Goal: Find specific fact: Find contact information

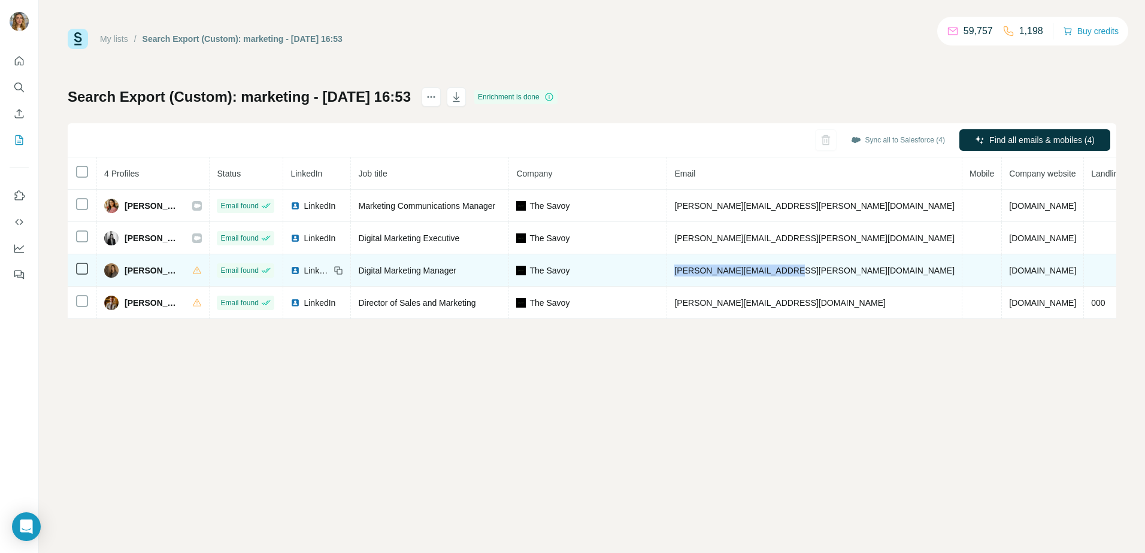
drag, startPoint x: 812, startPoint y: 269, endPoint x: 708, endPoint y: 266, distance: 103.6
click at [708, 266] on span "[PERSON_NAME][EMAIL_ADDRESS][PERSON_NAME][DOMAIN_NAME]" at bounding box center [814, 271] width 280 height 10
copy span "[PERSON_NAME][EMAIL_ADDRESS][PERSON_NAME][DOMAIN_NAME]"
drag, startPoint x: 512, startPoint y: 265, endPoint x: 391, endPoint y: 269, distance: 121.6
click at [391, 269] on td "Digital Marketing Manager" at bounding box center [430, 270] width 158 height 32
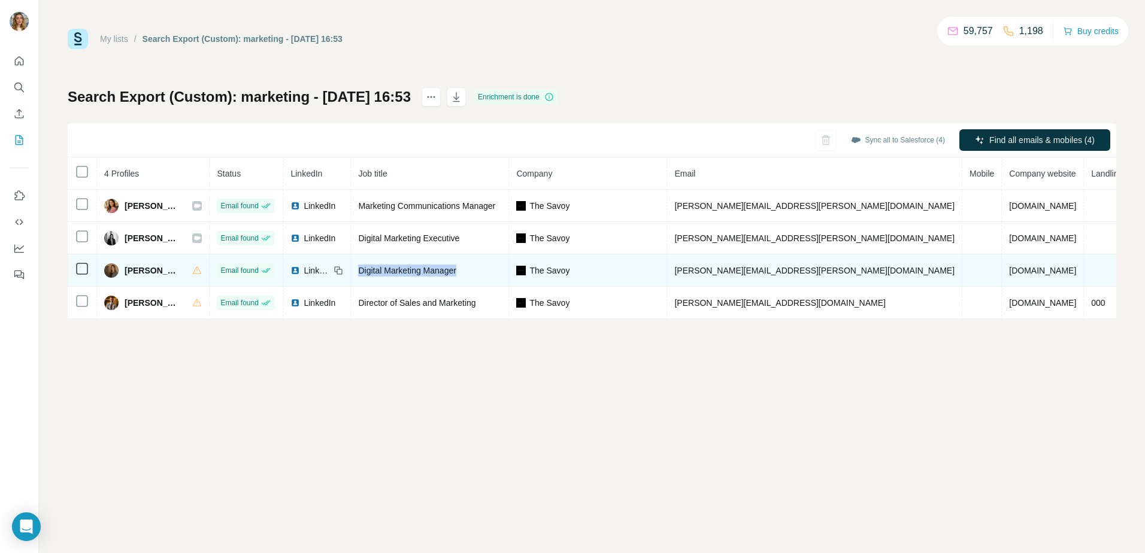
copy span "Digital Marketing Manager"
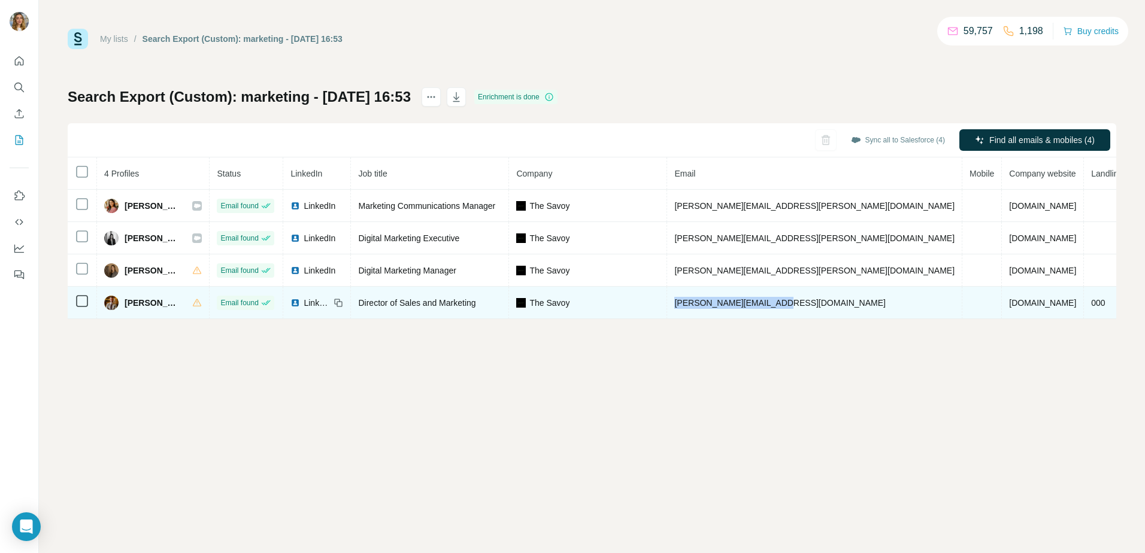
drag, startPoint x: 812, startPoint y: 302, endPoint x: 708, endPoint y: 297, distance: 104.9
click at [708, 297] on td "[PERSON_NAME][EMAIL_ADDRESS][DOMAIN_NAME]" at bounding box center [814, 303] width 295 height 32
copy span "[PERSON_NAME][EMAIL_ADDRESS][DOMAIN_NAME]"
drag, startPoint x: 515, startPoint y: 307, endPoint x: 395, endPoint y: 305, distance: 120.4
click at [395, 305] on span "Director of Sales and Marketing" at bounding box center [416, 303] width 117 height 10
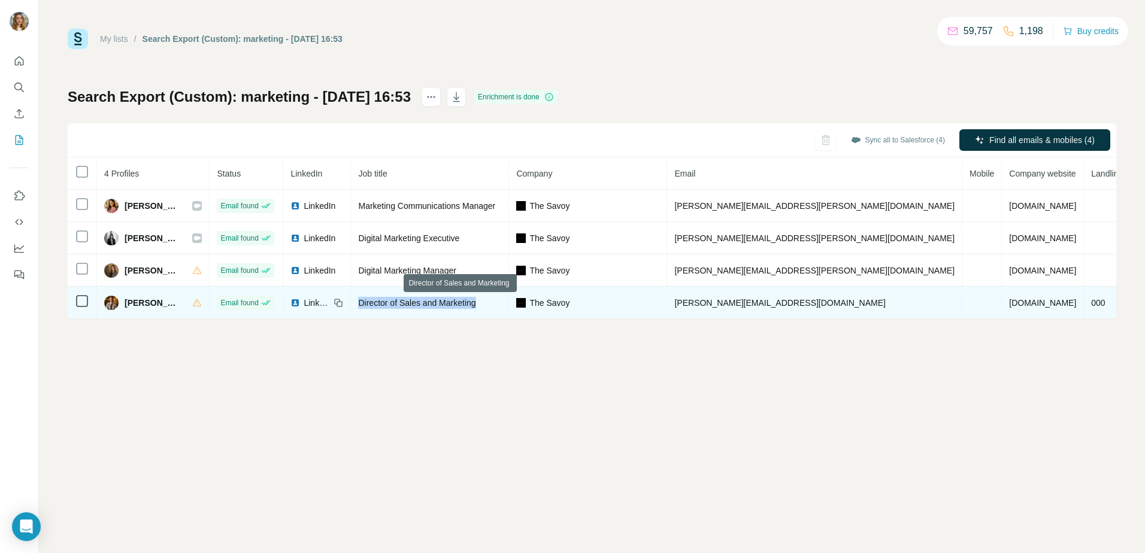
copy span "Director of Sales and Marketing"
